Goal: Information Seeking & Learning: Learn about a topic

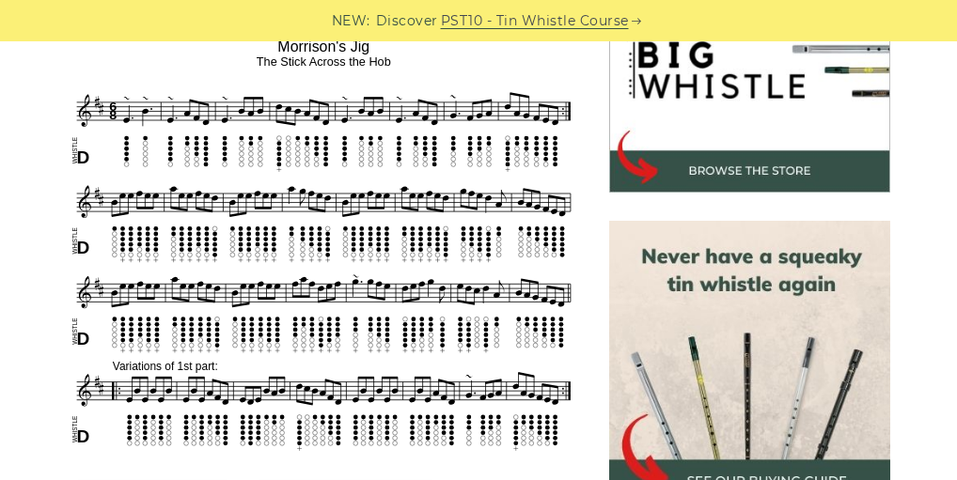
scroll to position [639, 0]
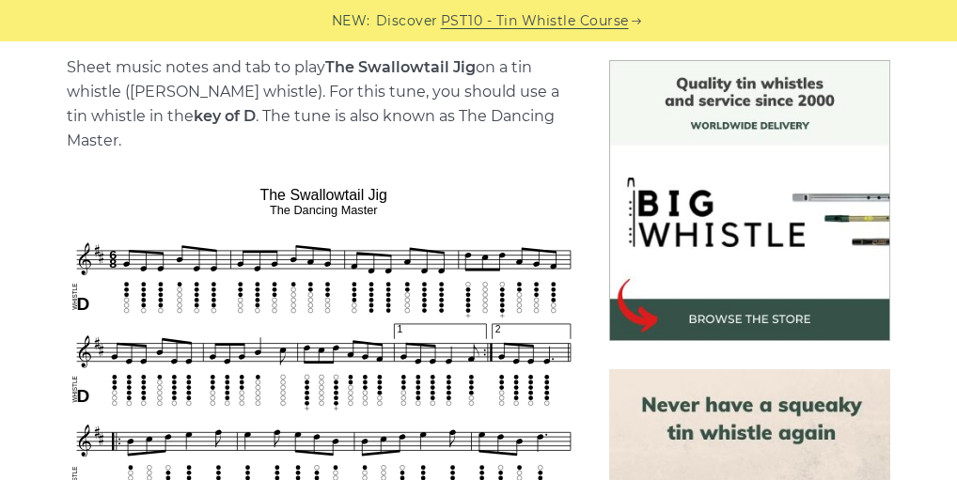
scroll to position [414, 0]
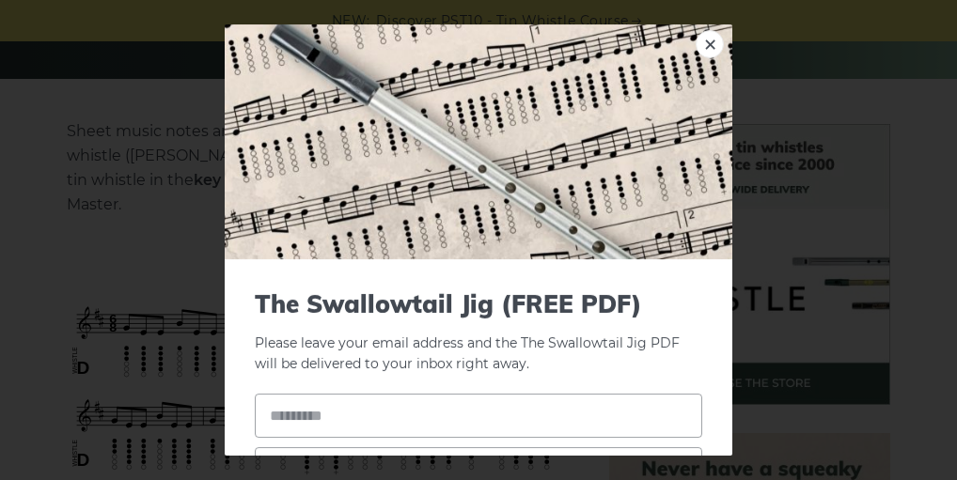
drag, startPoint x: 262, startPoint y: 220, endPoint x: 309, endPoint y: 216, distance: 47.1
click at [700, 51] on link "×" at bounding box center [710, 44] width 28 height 28
drag, startPoint x: 262, startPoint y: 220, endPoint x: 299, endPoint y: 219, distance: 36.7
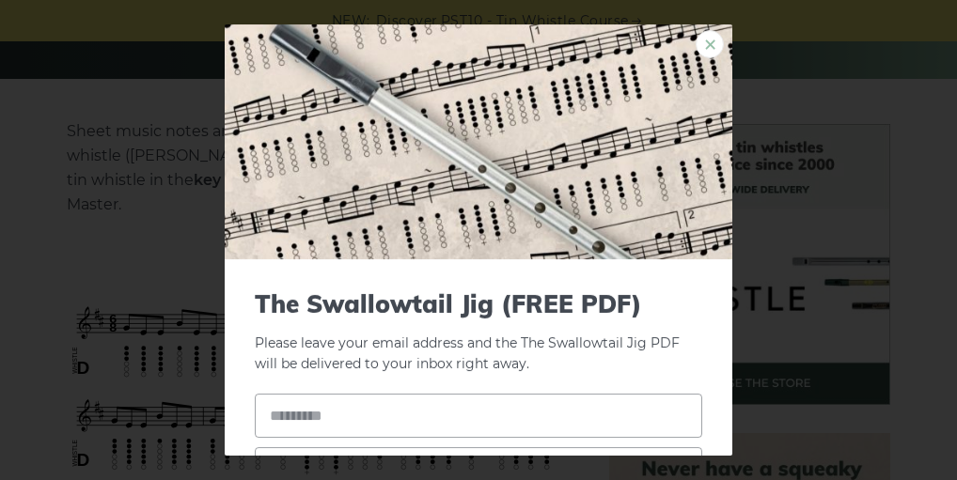
drag, startPoint x: 699, startPoint y: 44, endPoint x: 680, endPoint y: 45, distance: 18.8
click at [699, 45] on link "×" at bounding box center [710, 44] width 28 height 28
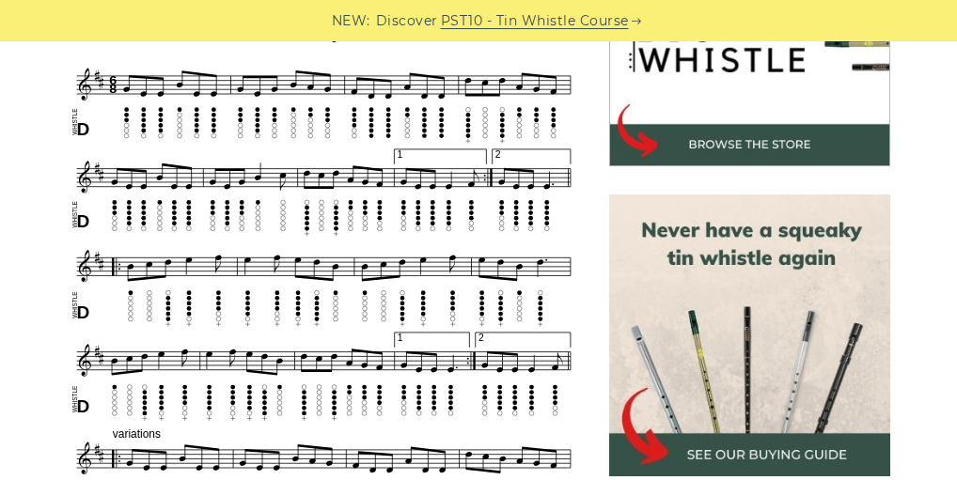
scroll to position [639, 0]
